Goal: Find specific page/section: Find specific page/section

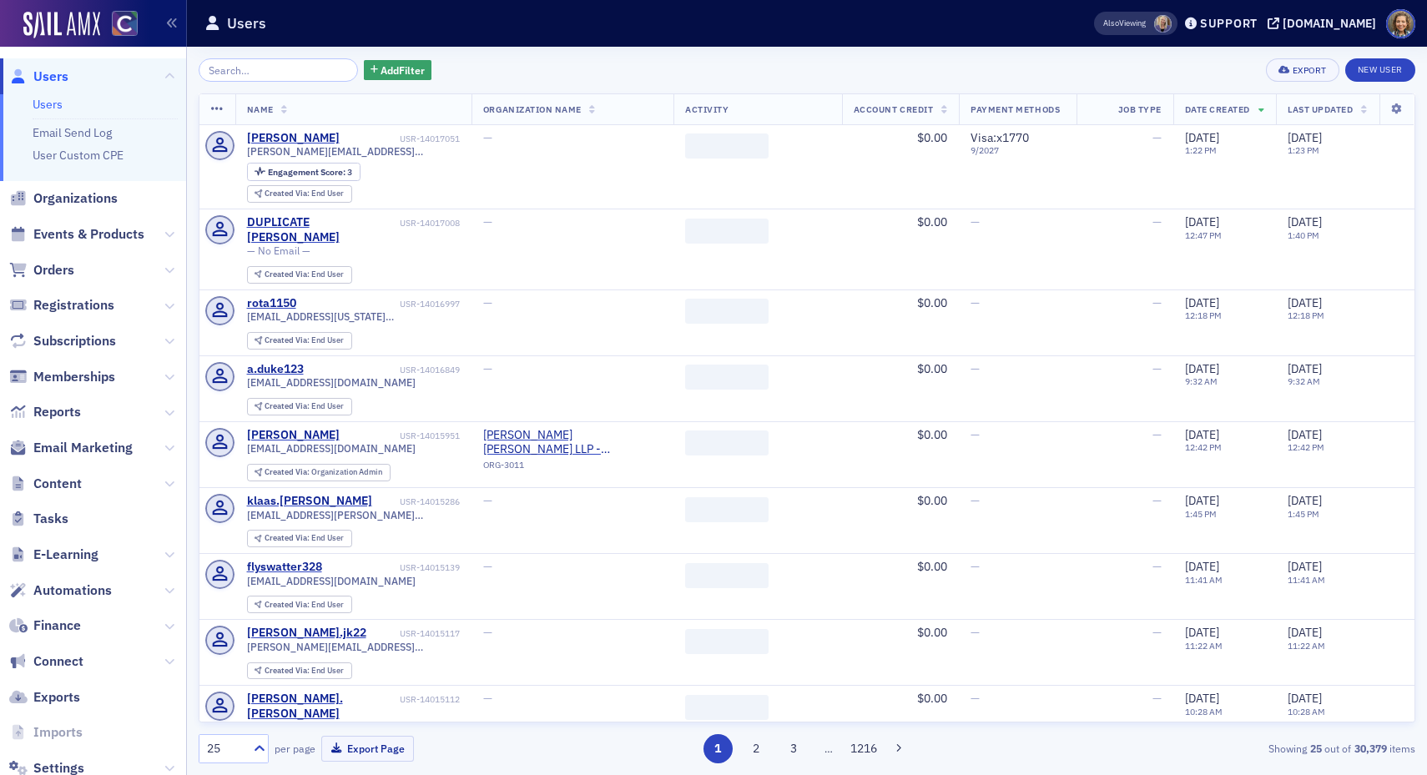
scroll to position [46, 0]
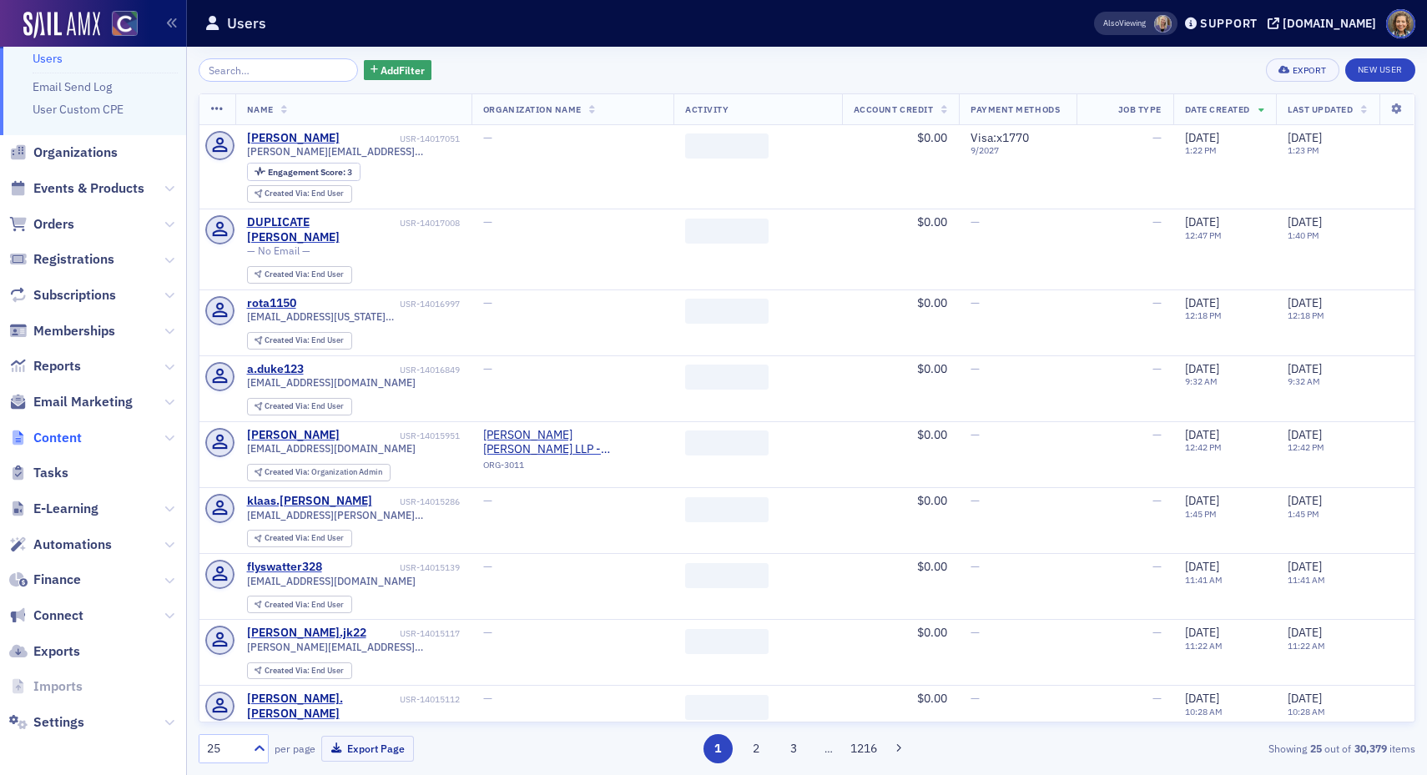
click at [56, 436] on span "Content" at bounding box center [57, 438] width 48 height 18
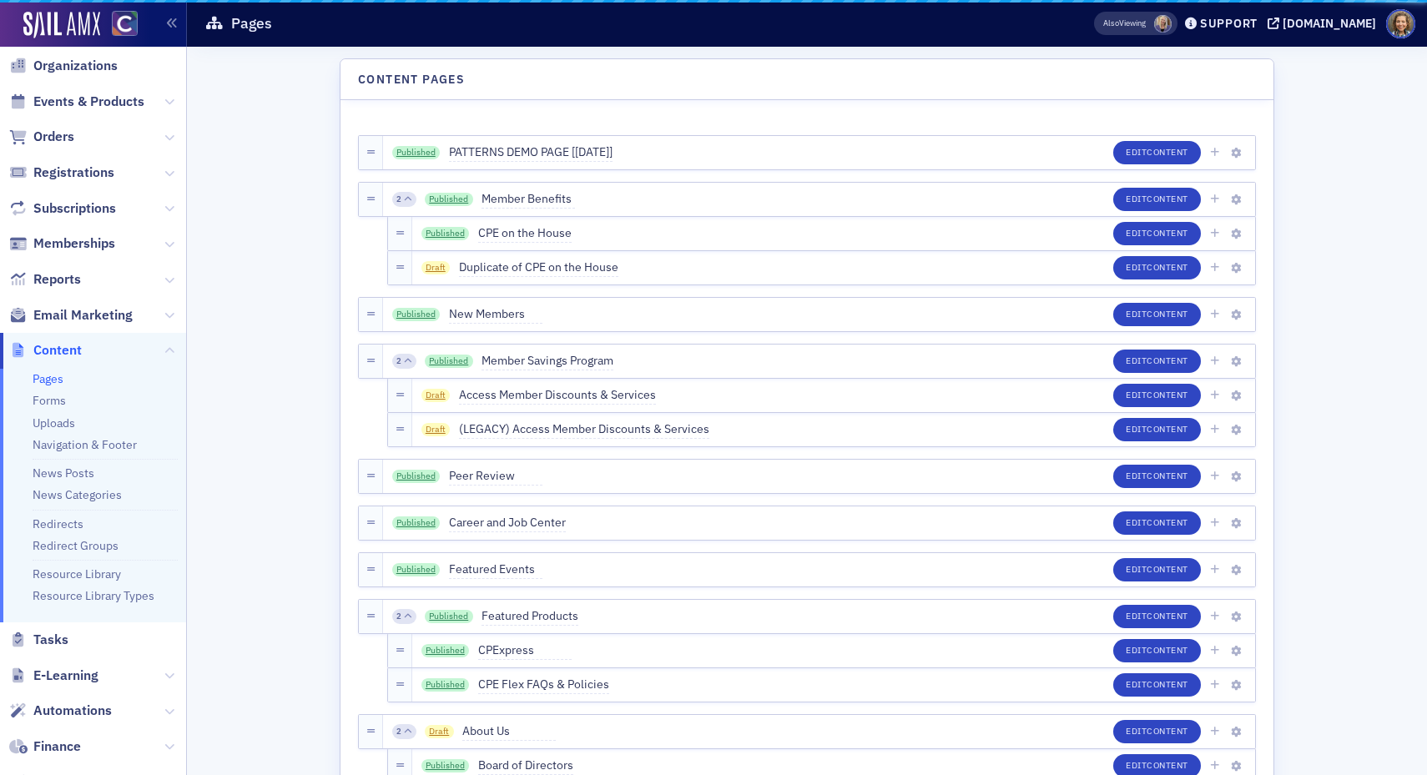
click at [169, 439] on li "Navigation & Footer" at bounding box center [105, 445] width 145 height 16
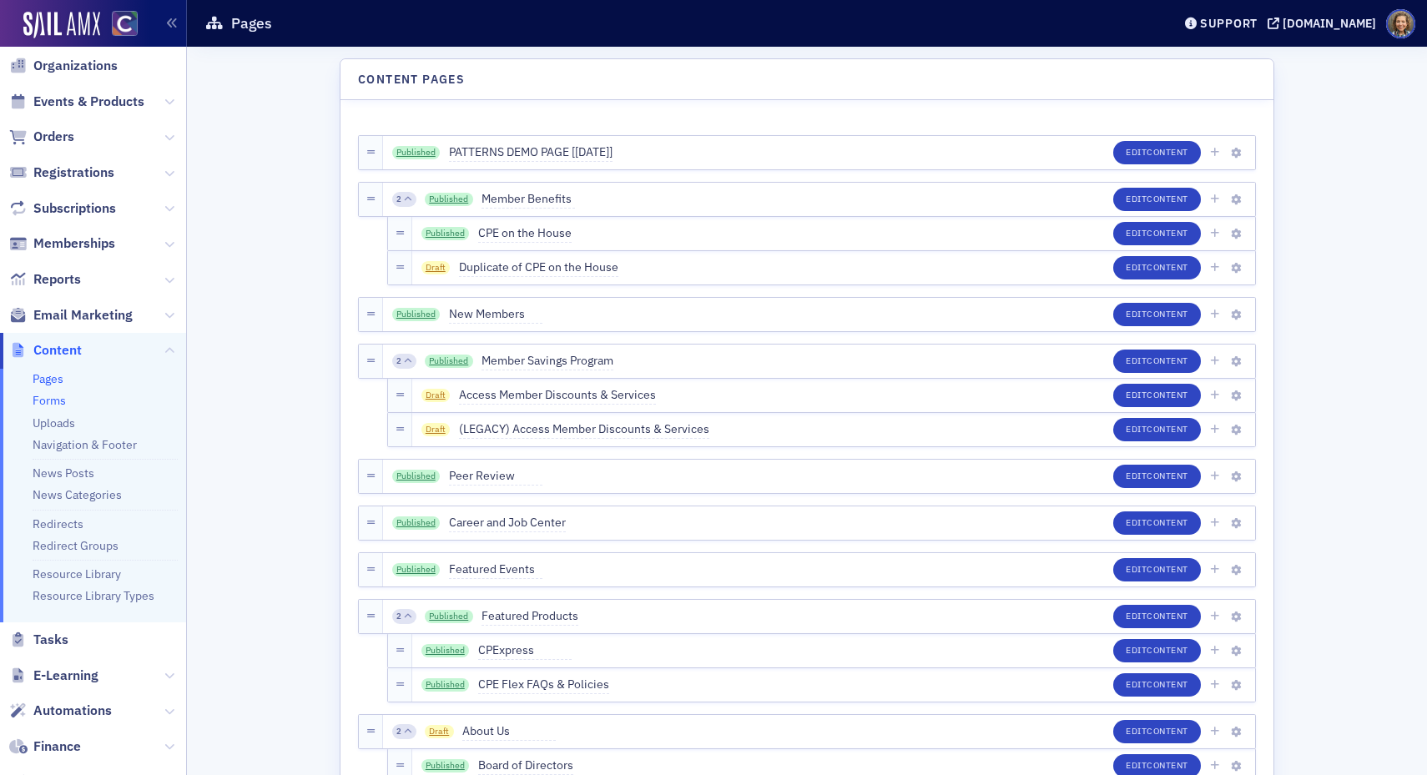
click at [51, 401] on link "Forms" at bounding box center [49, 400] width 33 height 15
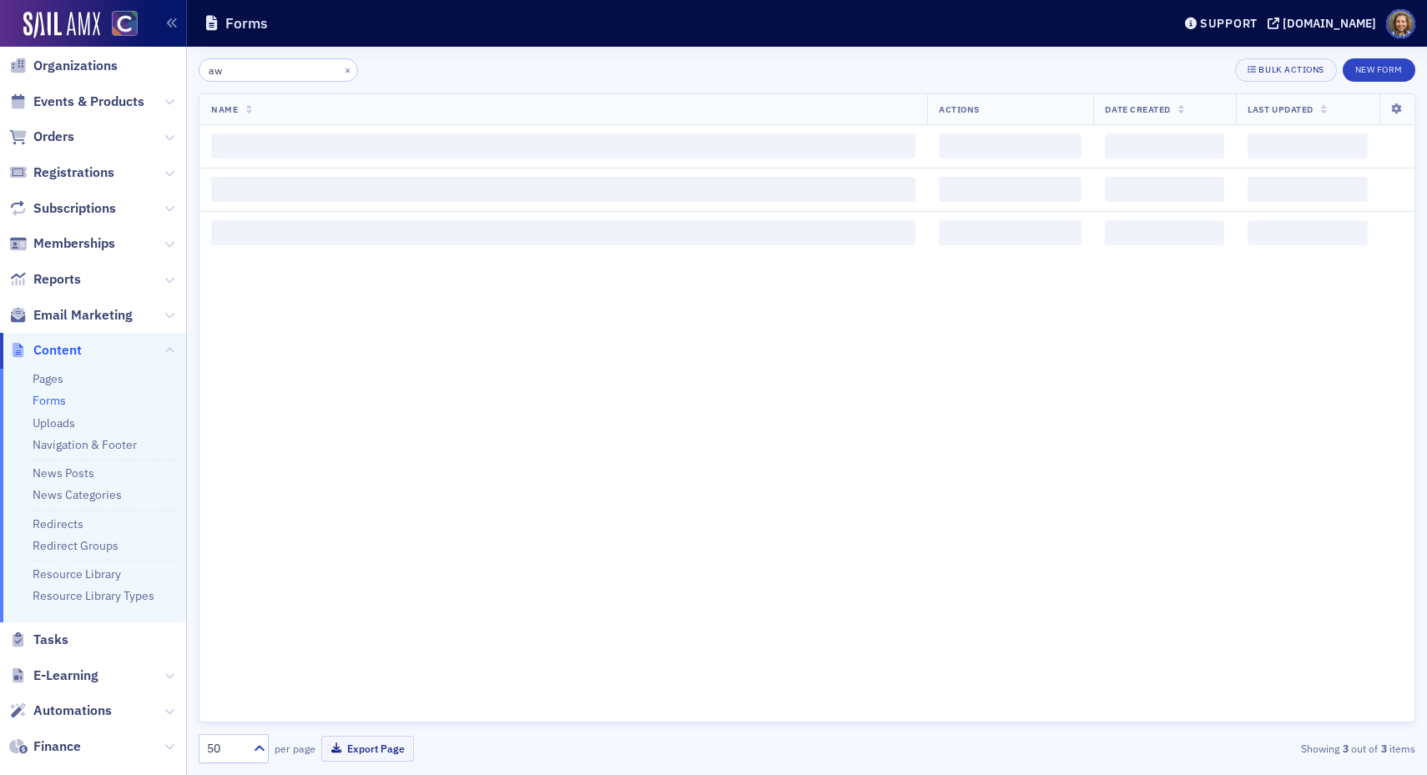
type input "a"
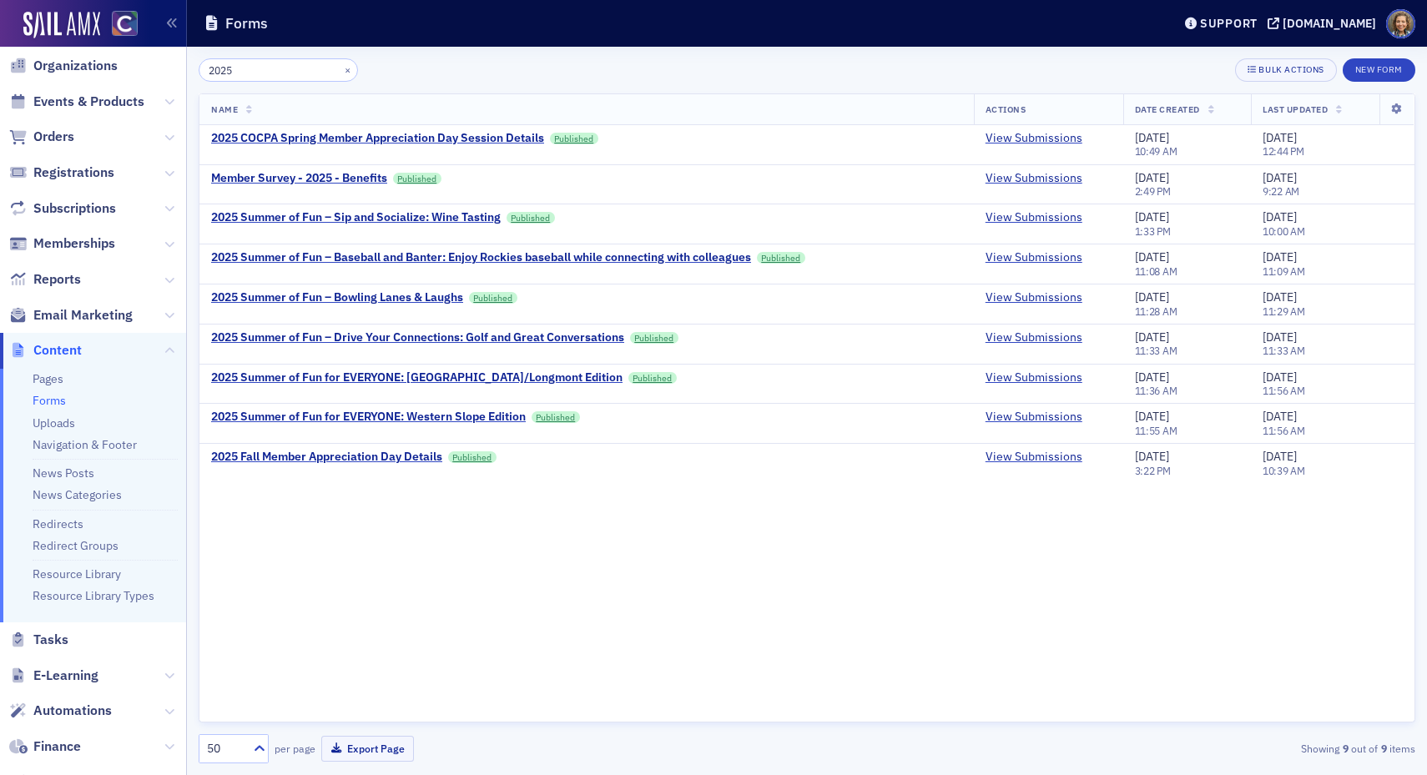
drag, startPoint x: 260, startPoint y: 70, endPoint x: 145, endPoint y: 47, distance: 117.5
click at [145, 47] on div "Users Organizations Events & Products Orders Registrations Subscriptions Member…" at bounding box center [713, 387] width 1427 height 775
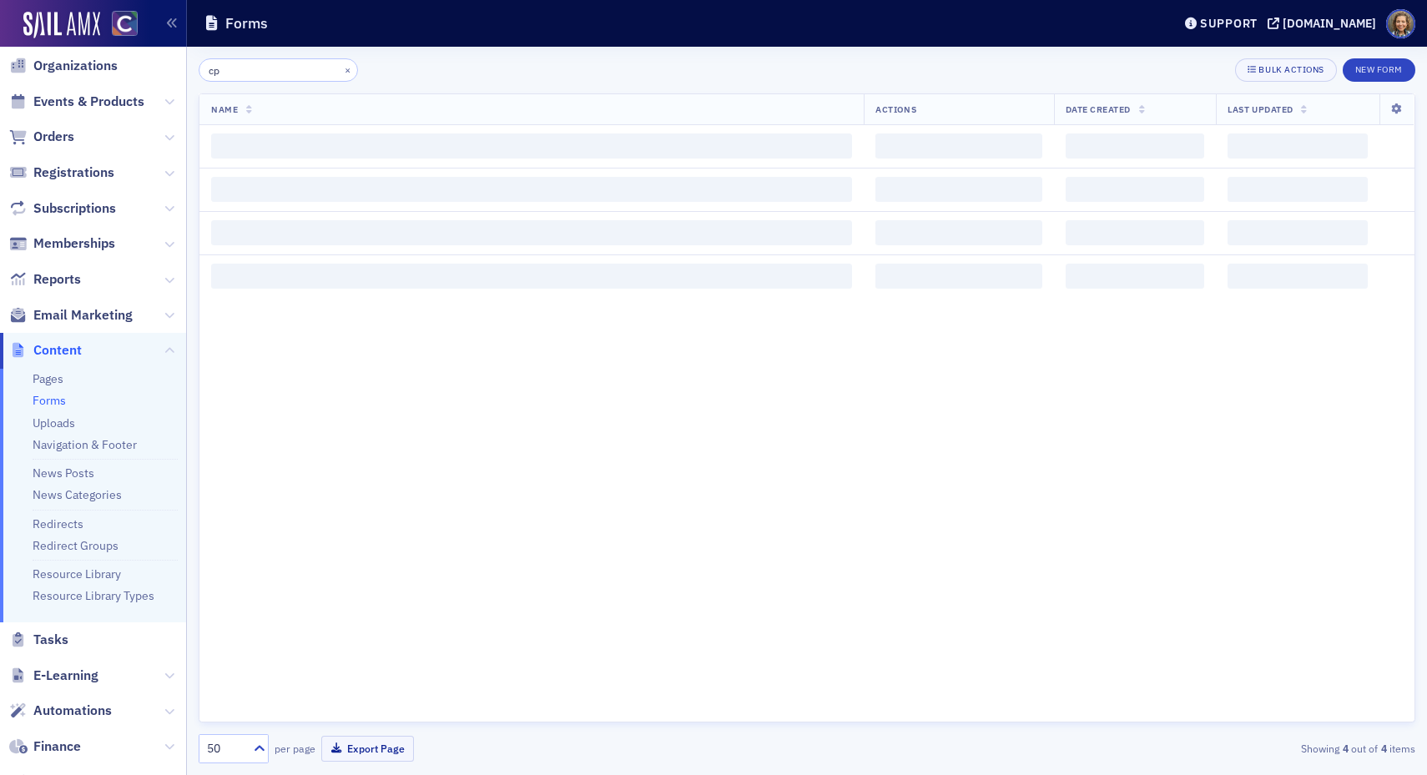
type input "c"
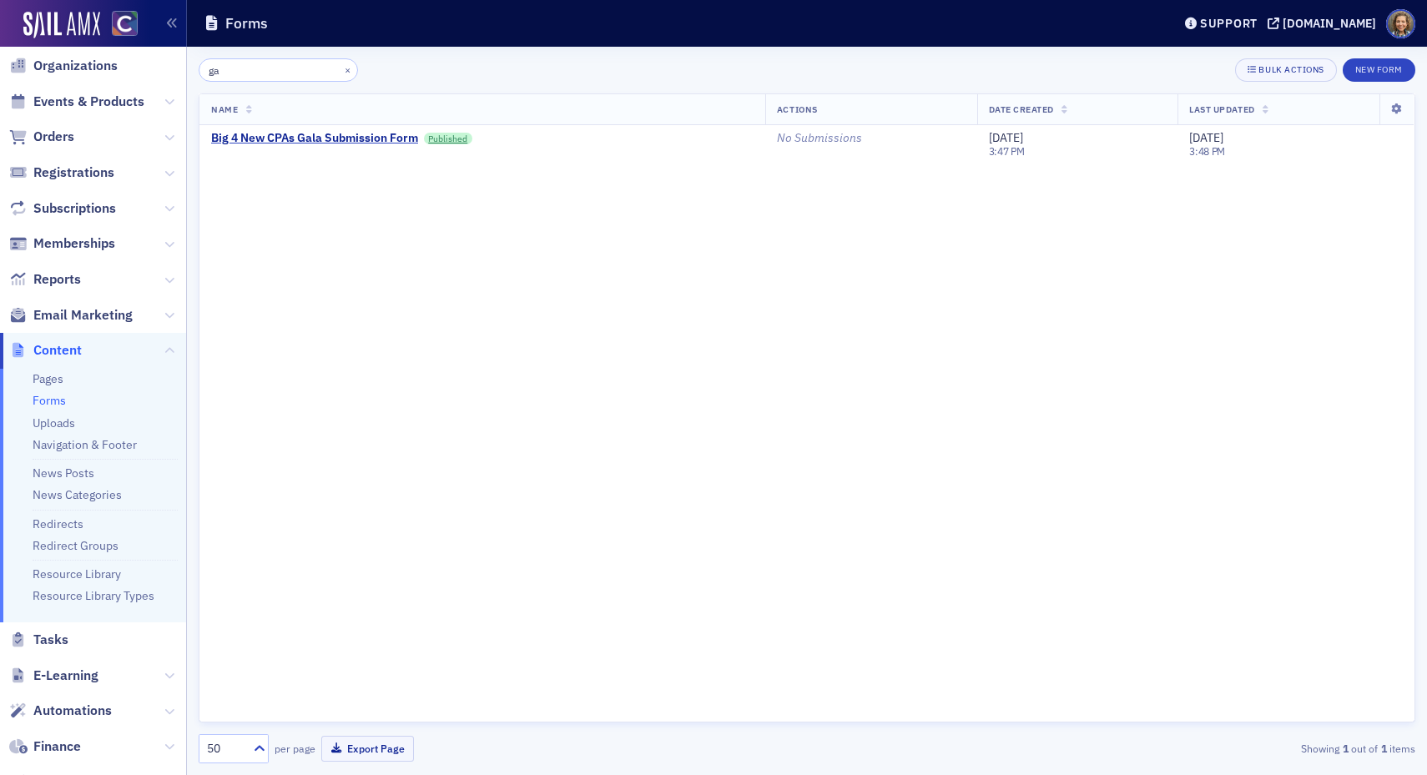
type input "g"
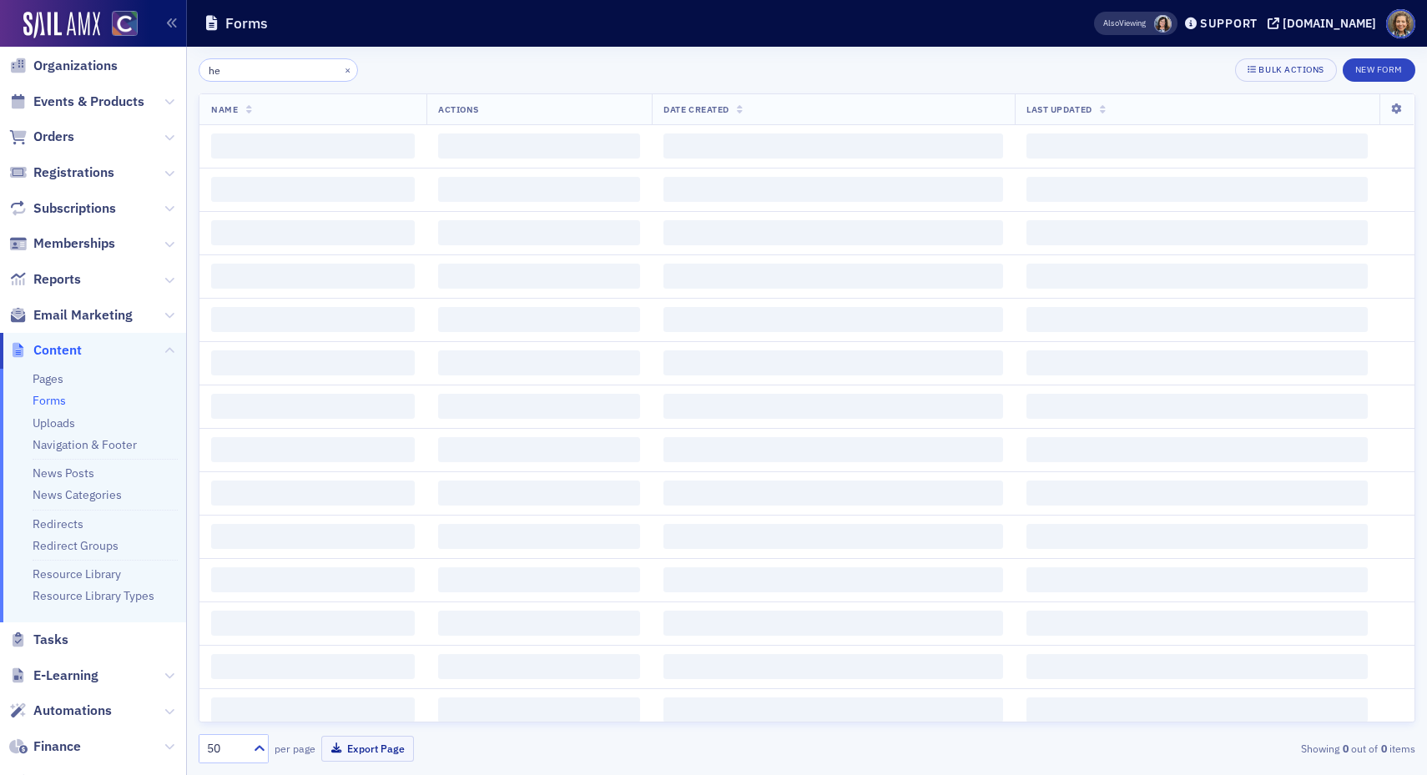
type input "h"
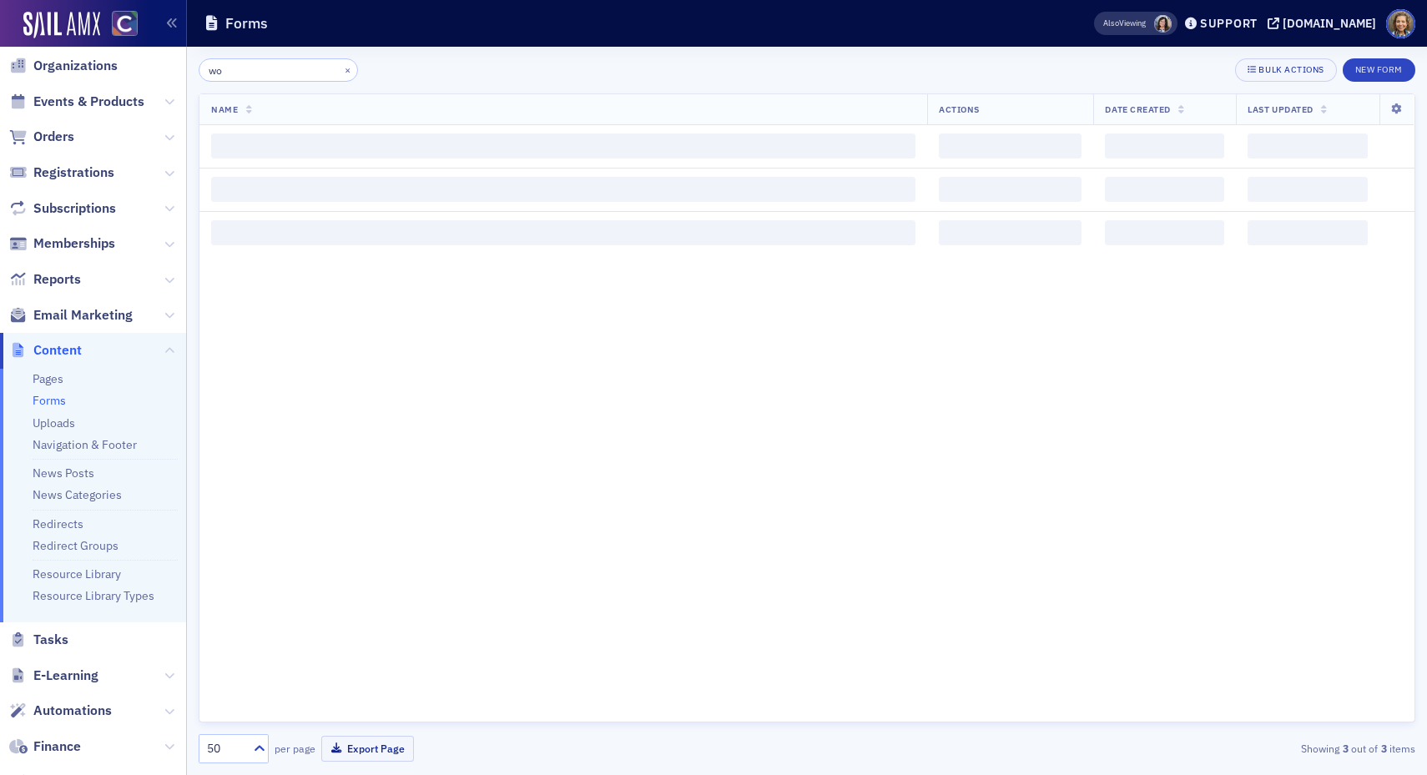
type input "w"
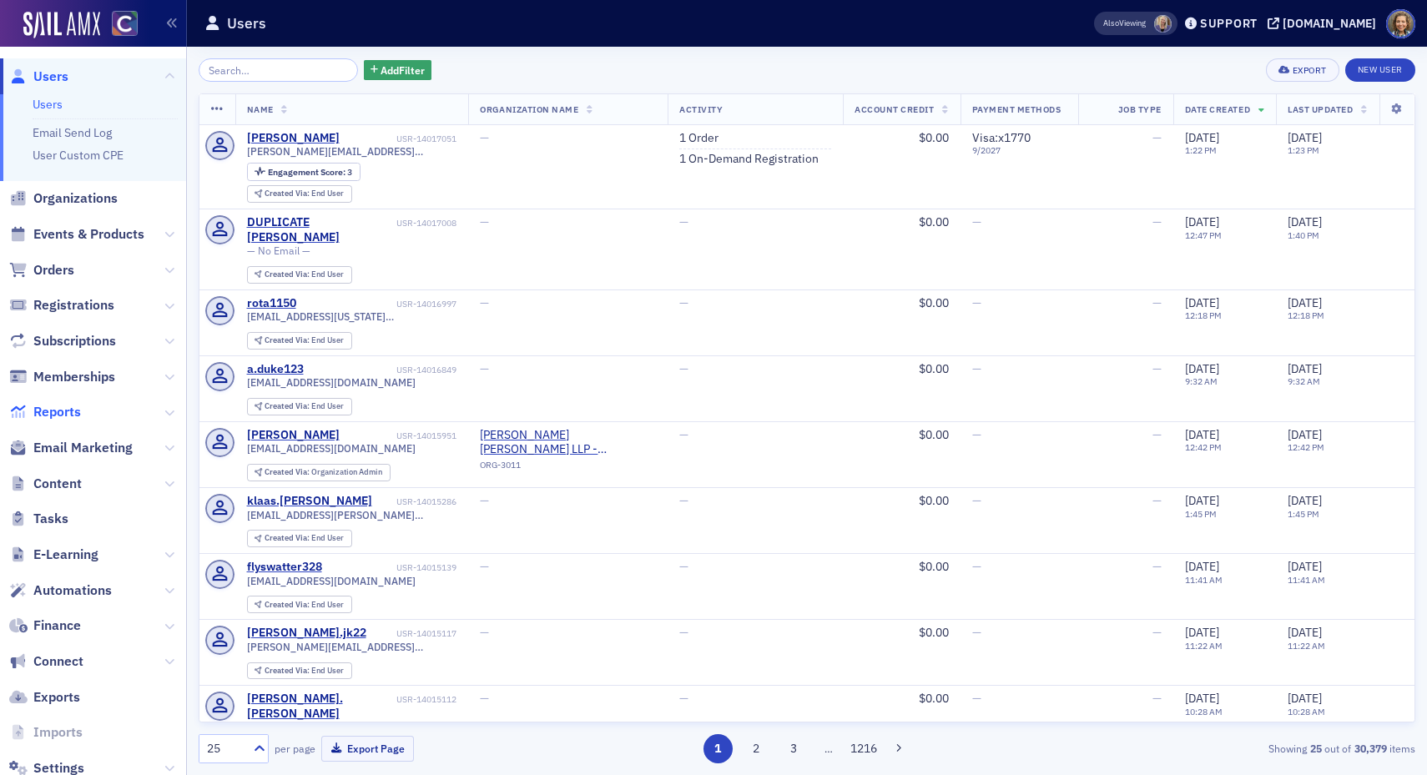
click at [52, 407] on span "Reports" at bounding box center [57, 412] width 48 height 18
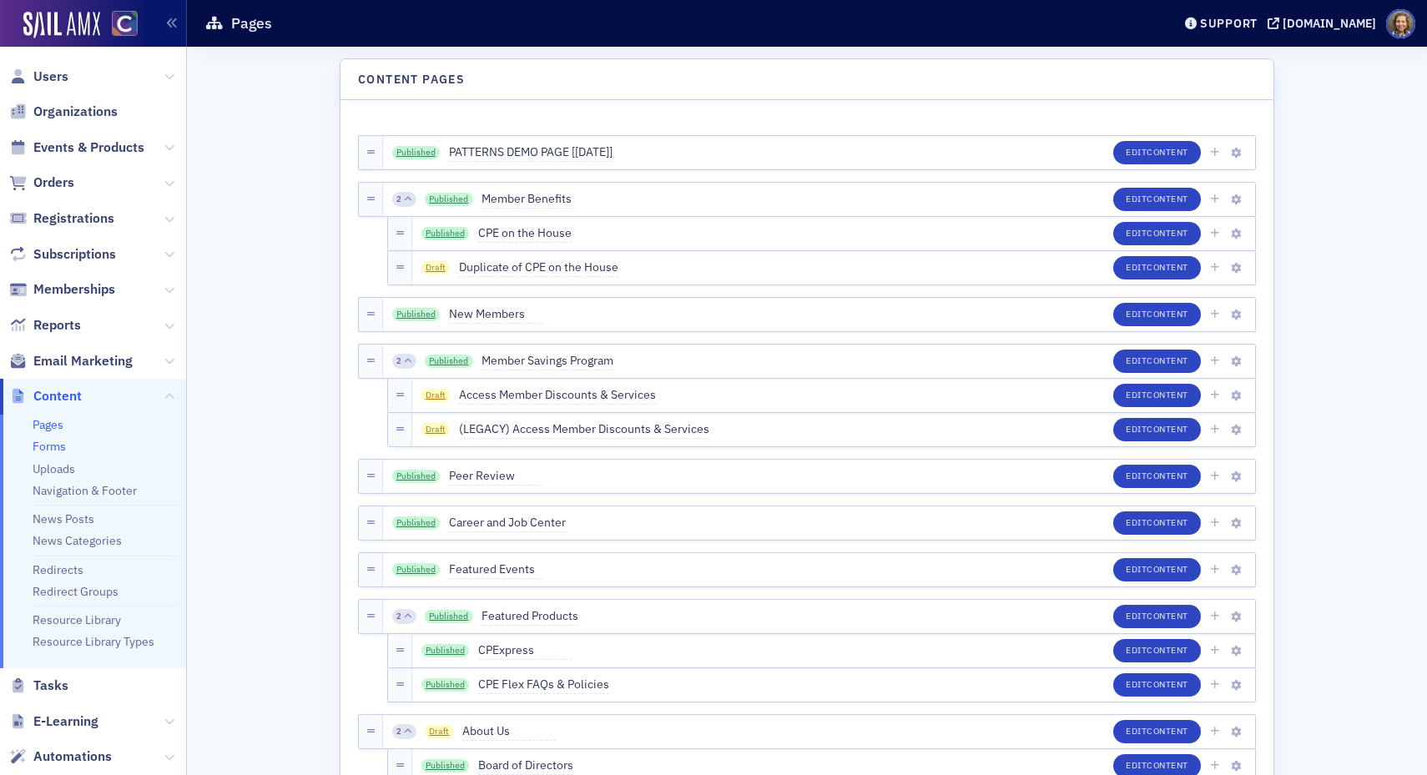
click at [46, 447] on link "Forms" at bounding box center [49, 446] width 33 height 15
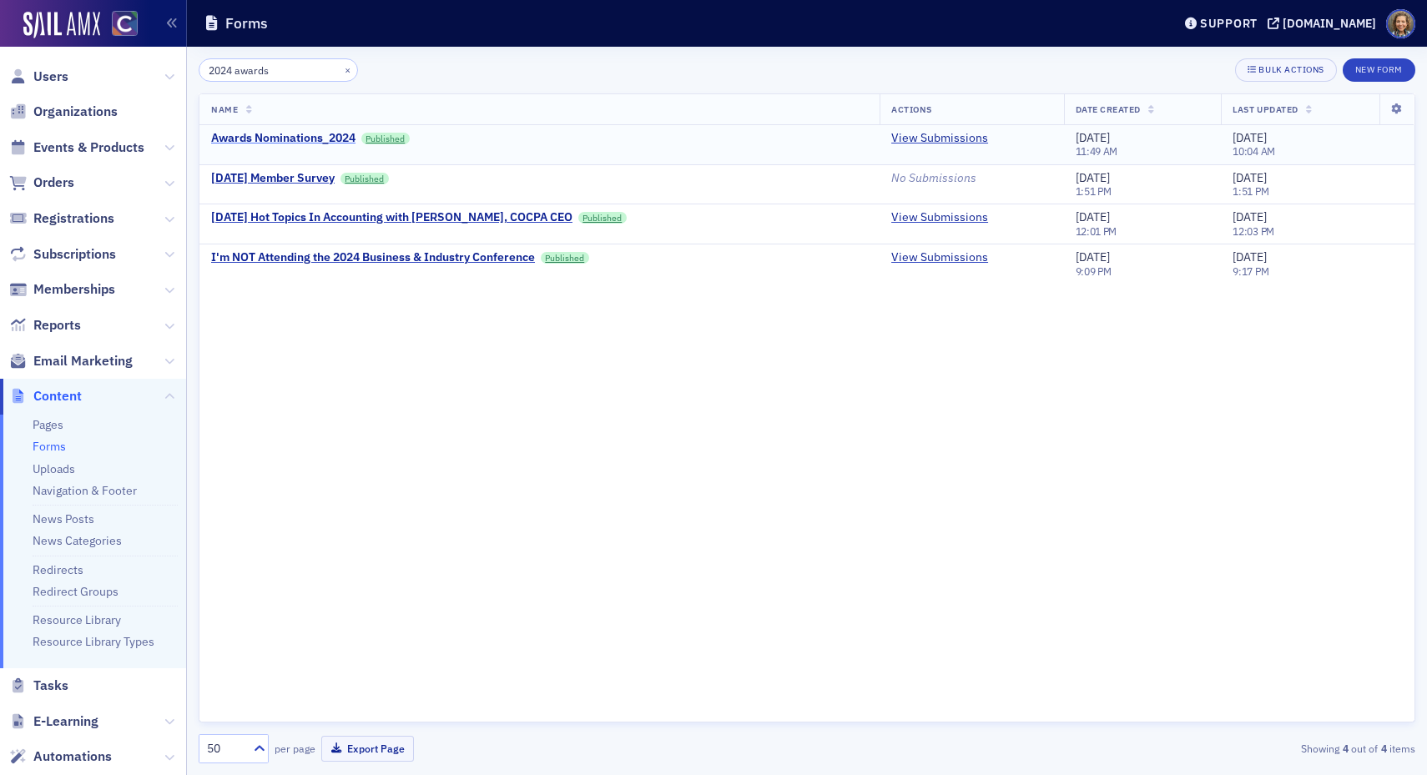
type input "2024 awards"
click at [254, 141] on div "Awards Nominations_2024" at bounding box center [283, 138] width 144 height 15
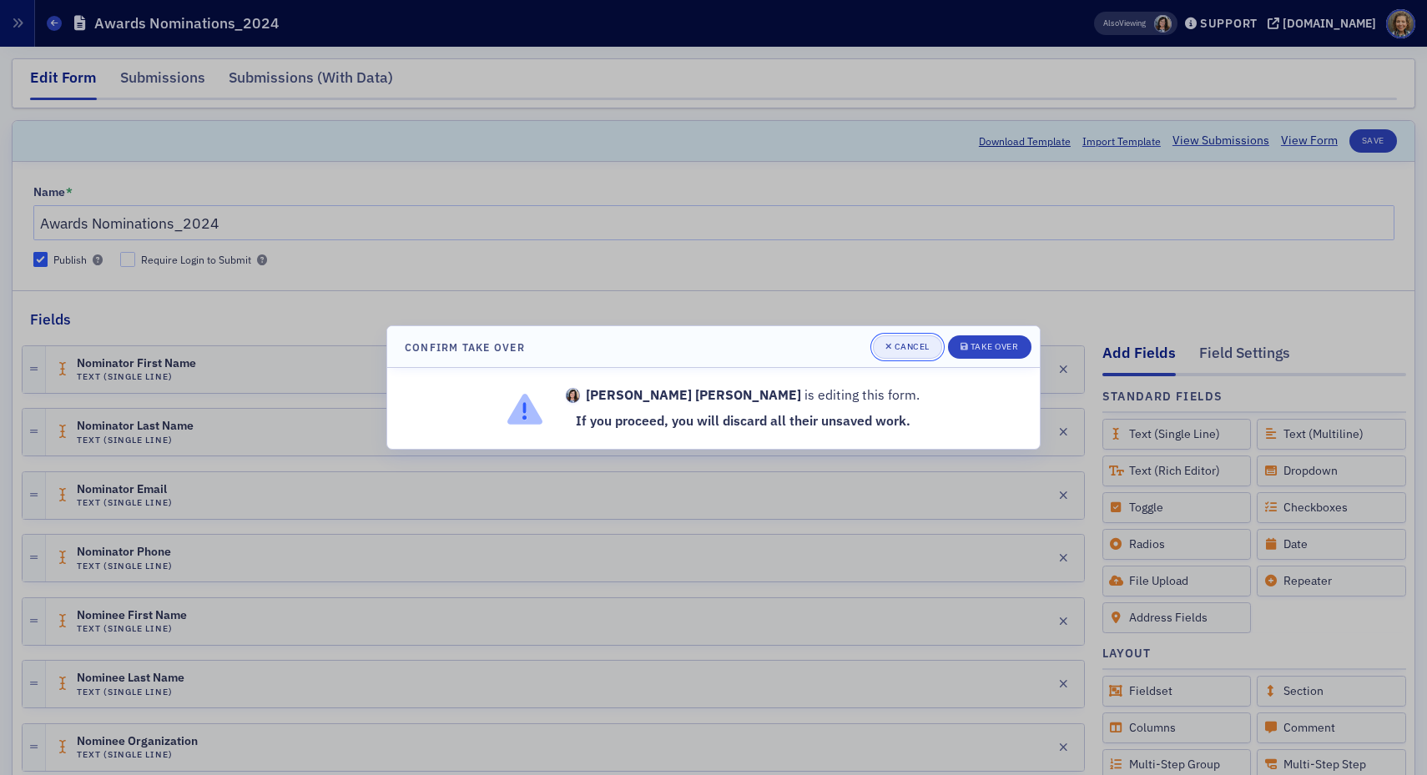
click at [894, 350] on div "Cancel" at bounding box center [911, 346] width 35 height 9
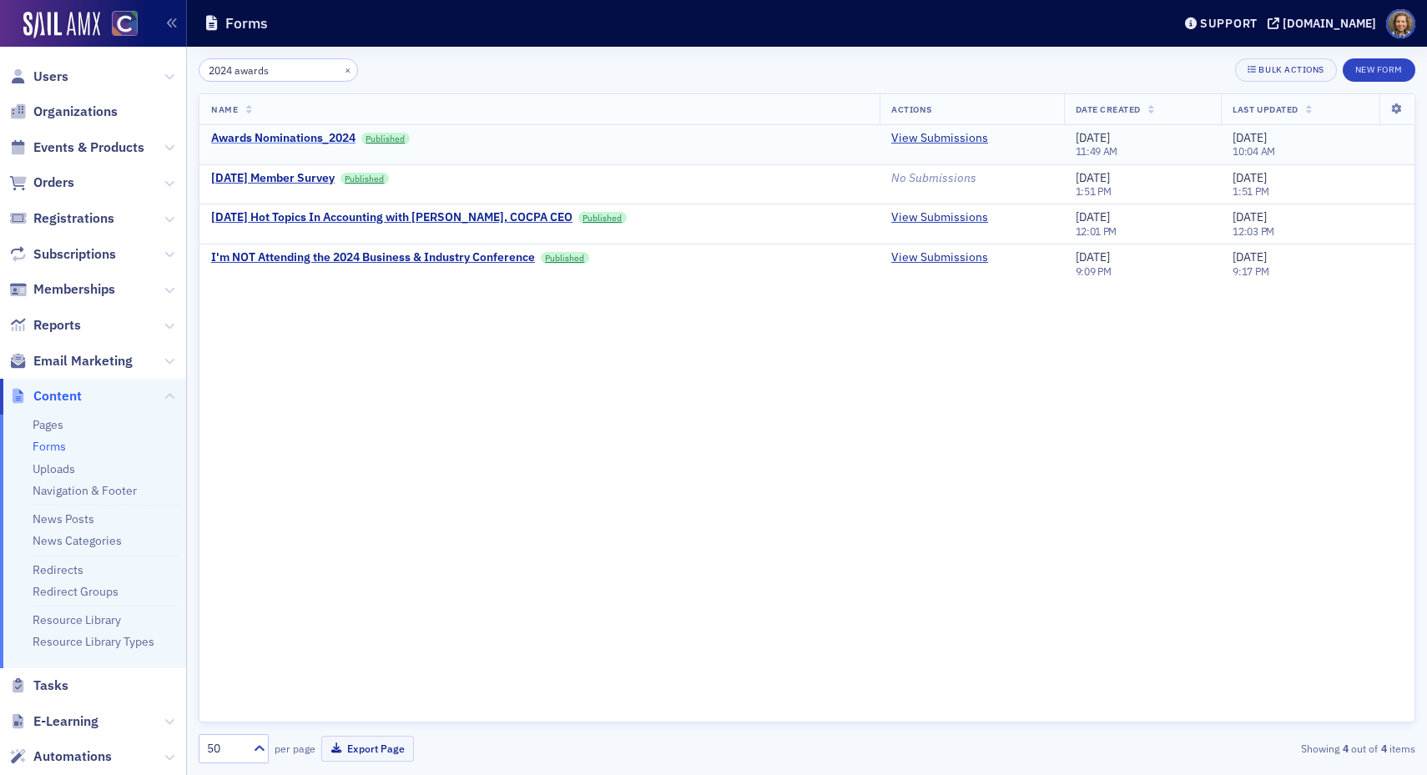
click at [289, 138] on div "Awards Nominations_2024" at bounding box center [283, 138] width 144 height 15
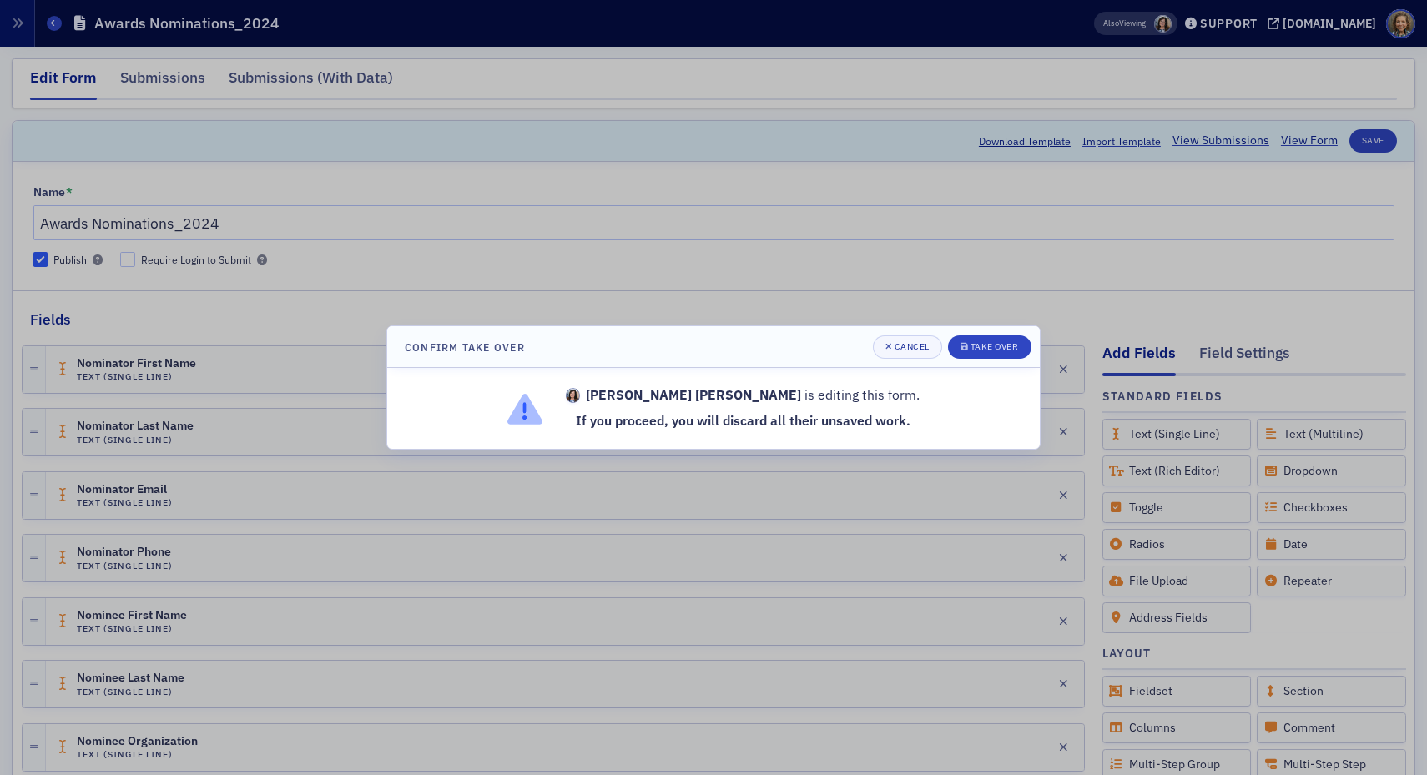
click at [261, 76] on div at bounding box center [713, 387] width 1427 height 775
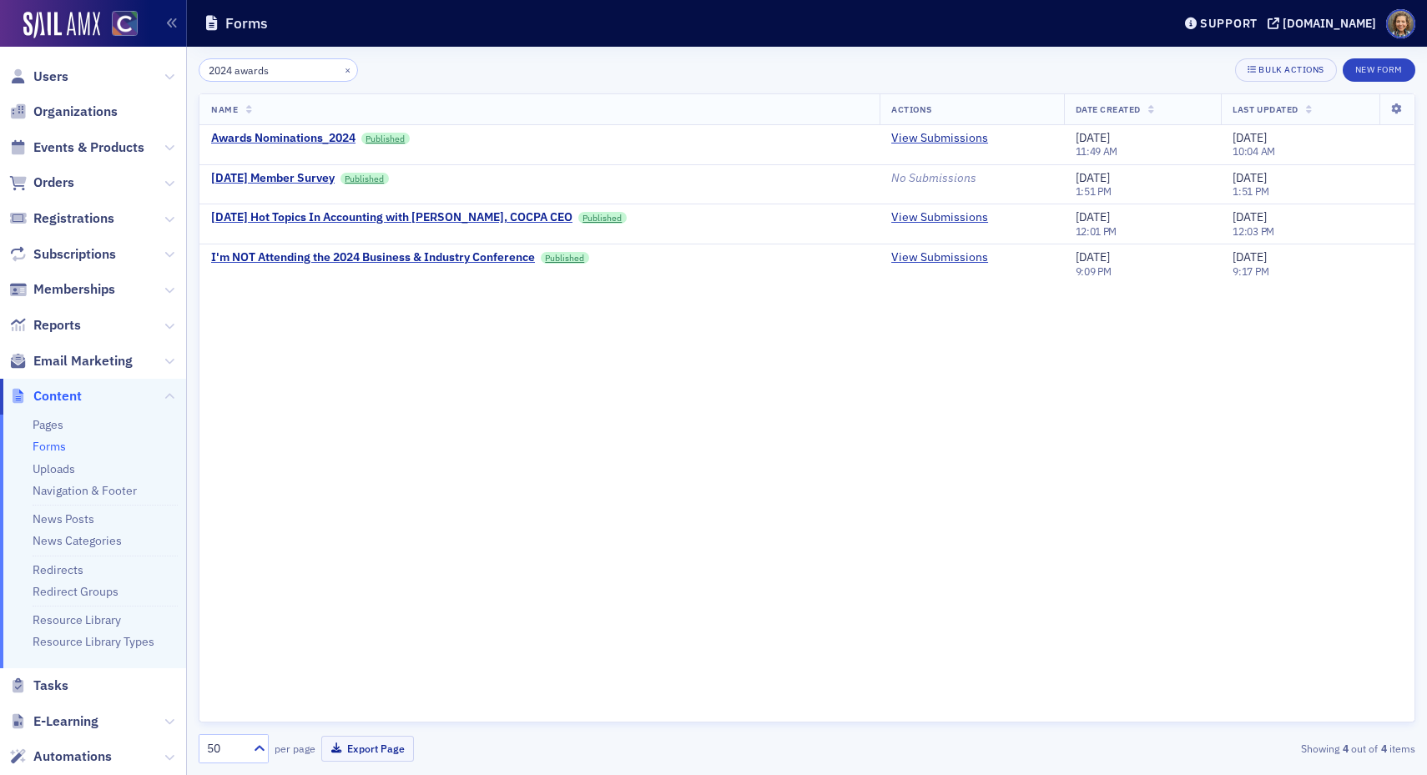
click at [291, 70] on input "2024 awards" at bounding box center [278, 69] width 159 height 23
drag, startPoint x: 290, startPoint y: 73, endPoint x: 235, endPoint y: 68, distance: 54.4
click at [235, 68] on input "2024 awards" at bounding box center [278, 69] width 159 height 23
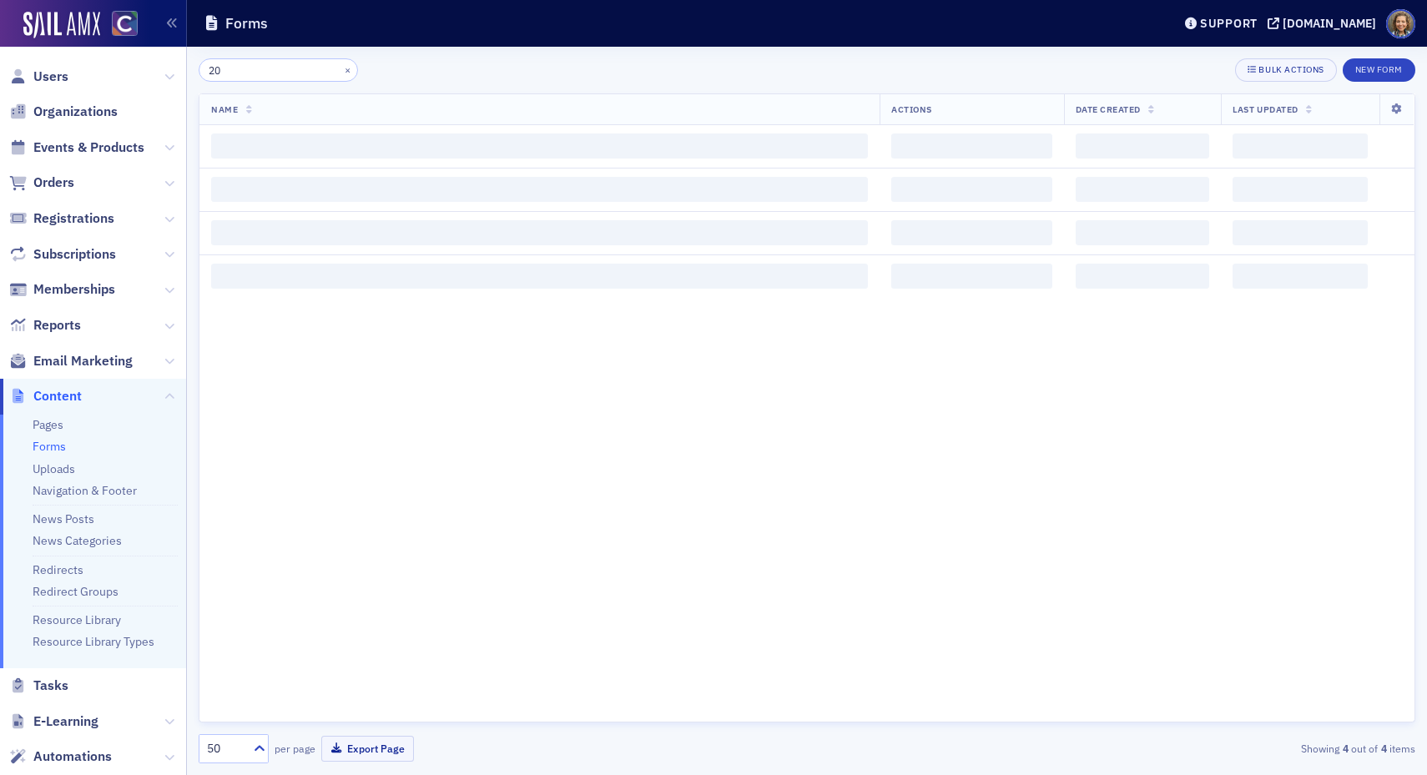
type input "2"
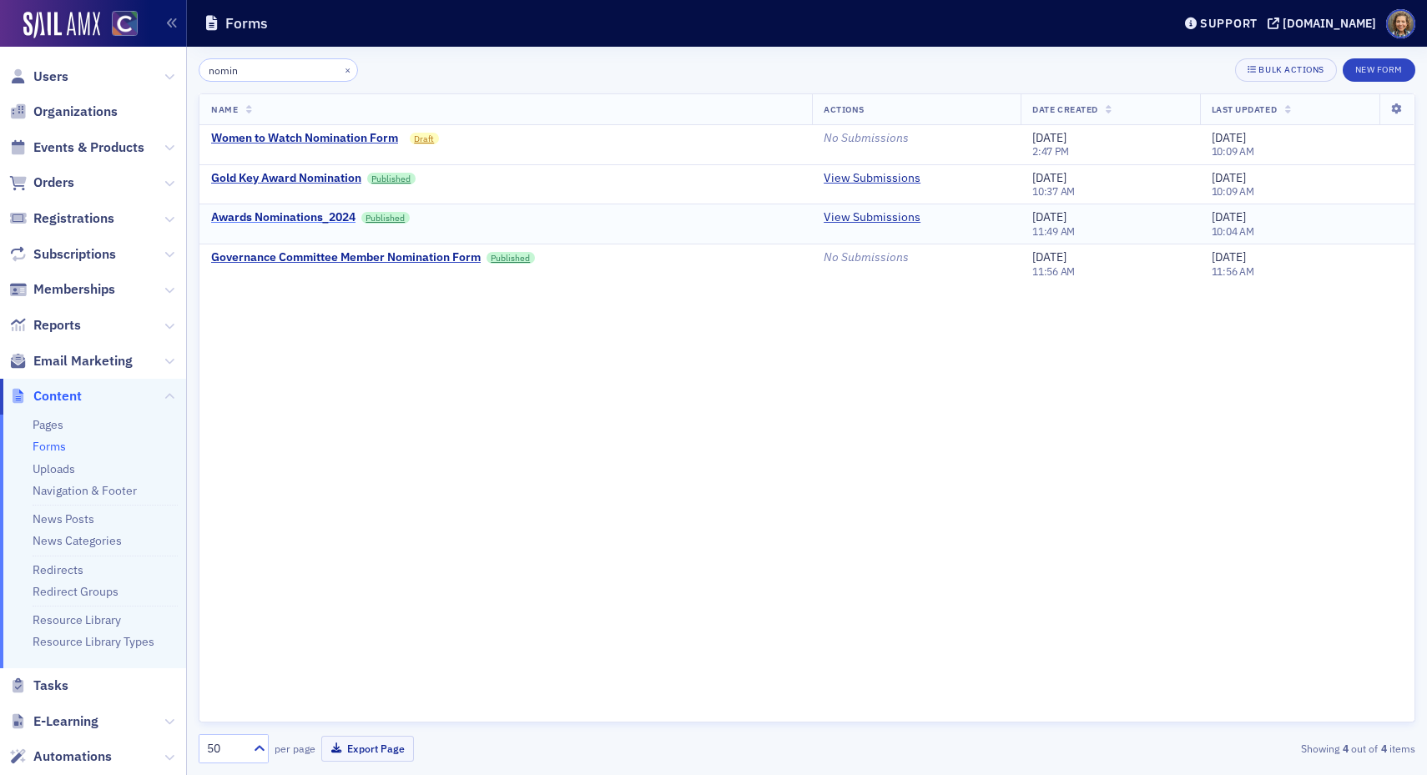
type input "nomin"
click at [275, 216] on div "Awards Nominations_2024" at bounding box center [283, 217] width 144 height 15
